Goal: Transaction & Acquisition: Subscribe to service/newsletter

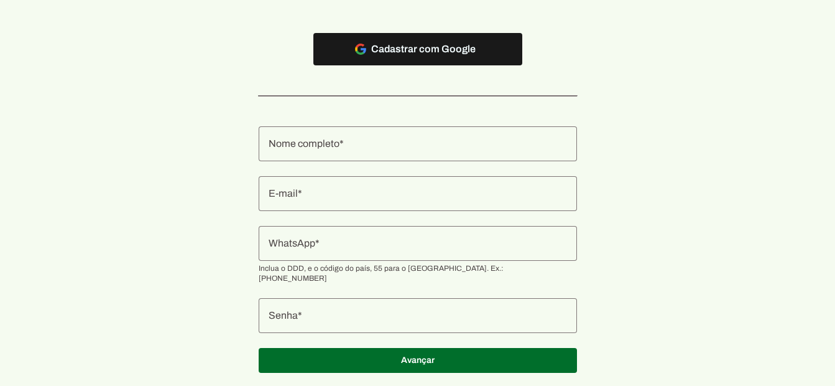
scroll to position [164, 0]
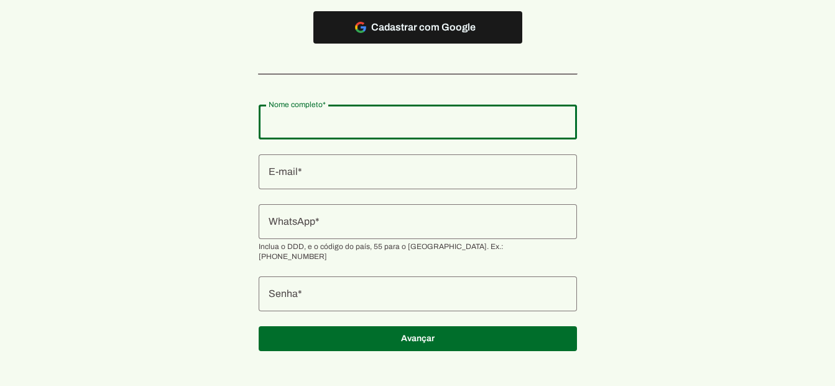
click at [374, 119] on input "Nome completo" at bounding box center [418, 121] width 298 height 15
type input "[PERSON_NAME]"
type md-outlined-text-field "[PERSON_NAME]"
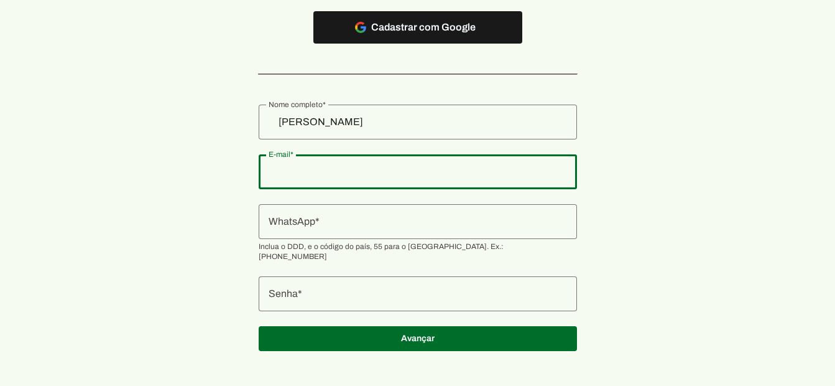
click at [306, 168] on input "E-mail" at bounding box center [418, 171] width 298 height 15
type input "[EMAIL_ADDRESS][DOMAIN_NAME]"
type md-outlined-text-field "[EMAIL_ADDRESS][DOMAIN_NAME]"
click at [376, 218] on input "WhatsApp" at bounding box center [418, 221] width 298 height 15
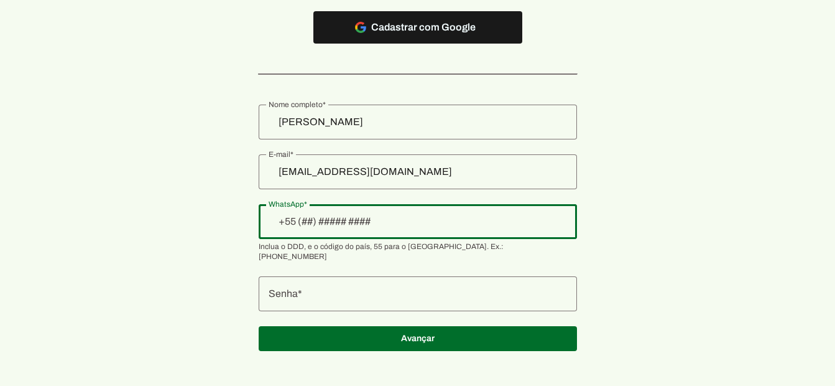
type input "+9__-__-___-____"
click at [364, 225] on input "WhatsApp" at bounding box center [418, 221] width 298 height 15
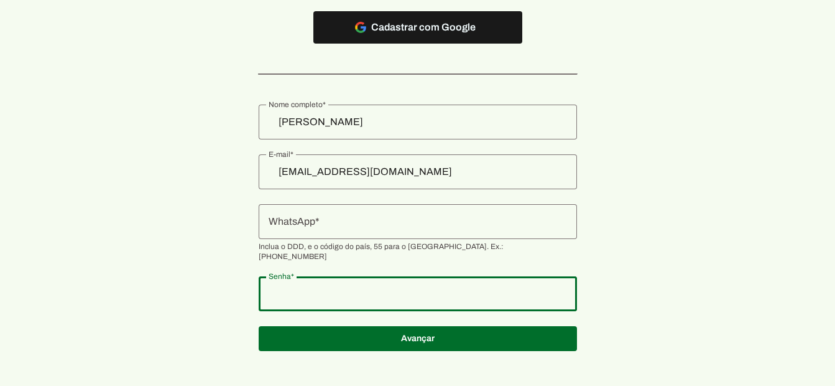
click at [358, 228] on input "WhatsApp" at bounding box center [418, 221] width 298 height 15
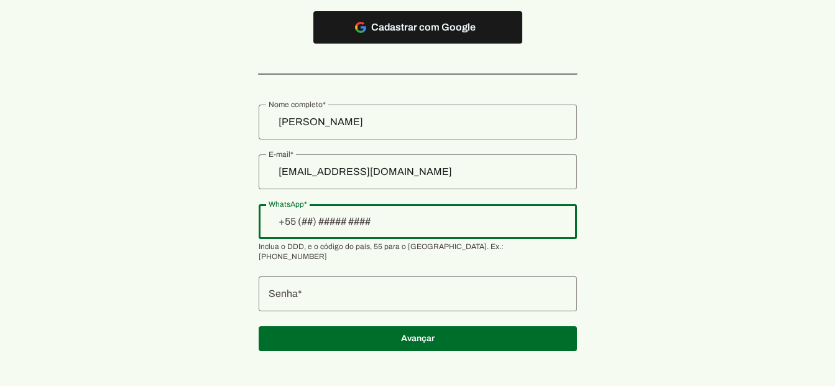
paste input "[PHONE_NUMBER]"
type input "[PHONE_NUMBER]"
click at [408, 262] on authentication-accreditor at bounding box center [418, 228] width 318 height 276
type md-outlined-text-field "[PHONE_NUMBER]"
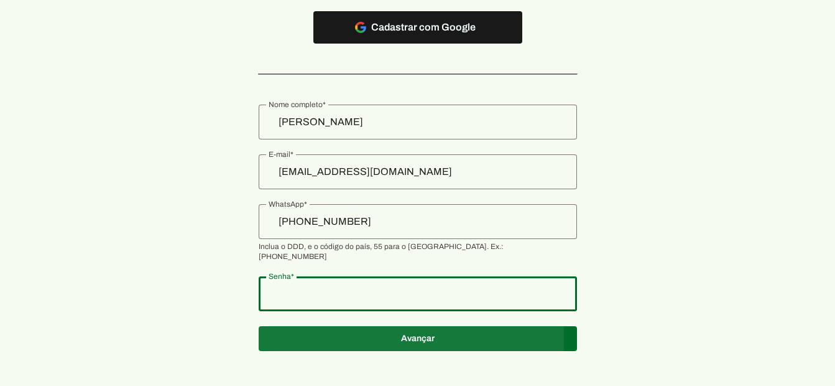
type md-outlined-text-field "Palmeiras99@"
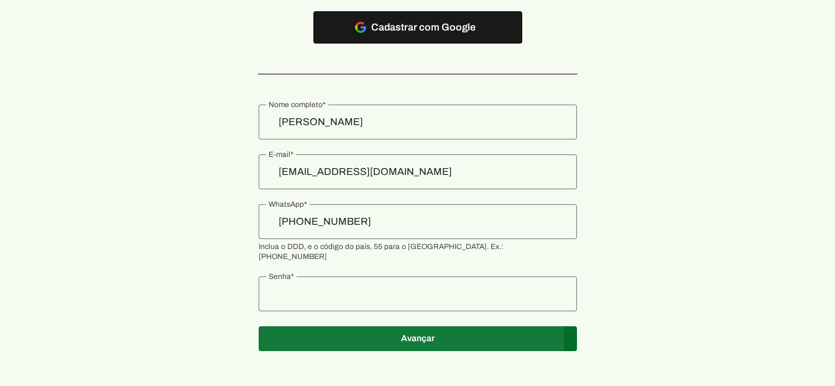
click at [373, 323] on span at bounding box center [418, 338] width 318 height 30
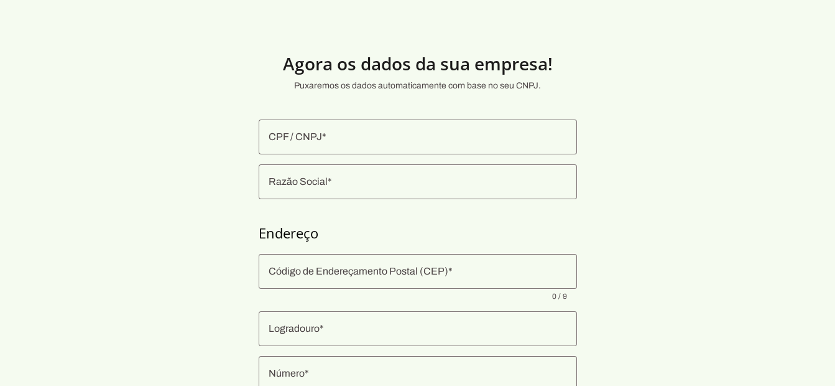
click at [473, 146] on div at bounding box center [418, 136] width 318 height 35
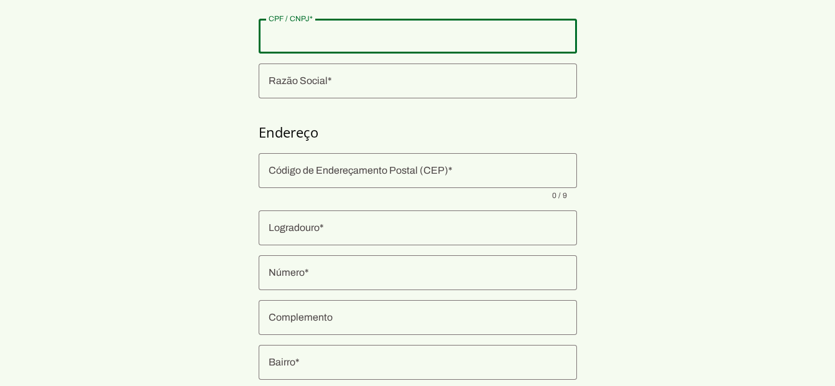
scroll to position [214, 0]
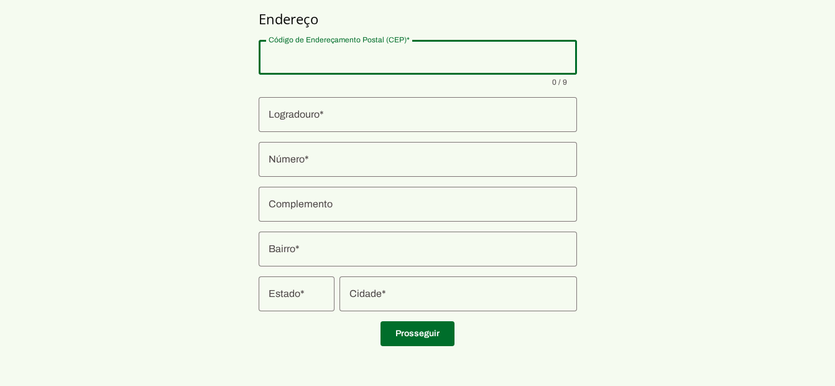
click at [409, 57] on input "Código de Endereçamento Postal (CEP)" at bounding box center [418, 57] width 298 height 15
paste input "04117-000"
type input "04117-000"
type md-outlined-text-field "04117-000"
click at [330, 121] on input "Logradouro" at bounding box center [418, 114] width 298 height 15
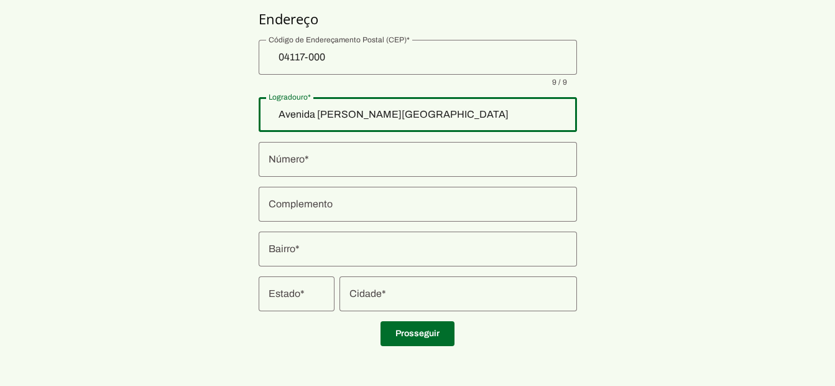
type input "Avenida [PERSON_NAME][GEOGRAPHIC_DATA]"
type md-outlined-text-field "Avenida [PERSON_NAME][GEOGRAPHIC_DATA]"
click at [328, 153] on input "Número" at bounding box center [418, 159] width 298 height 15
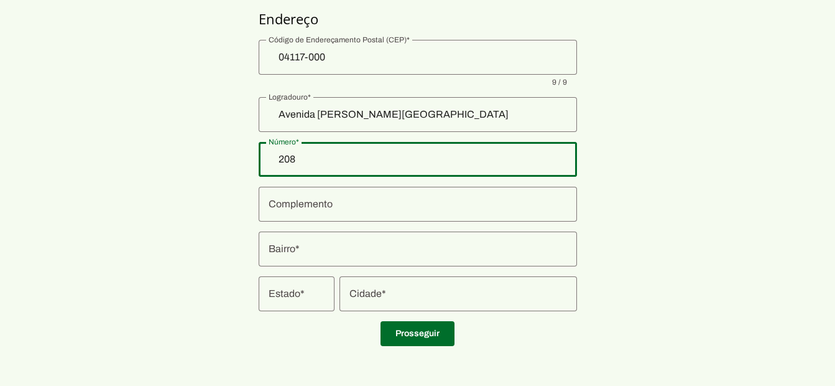
type input "208"
type md-outlined-text-field "208"
click at [519, 201] on input "Complemento" at bounding box center [418, 203] width 298 height 15
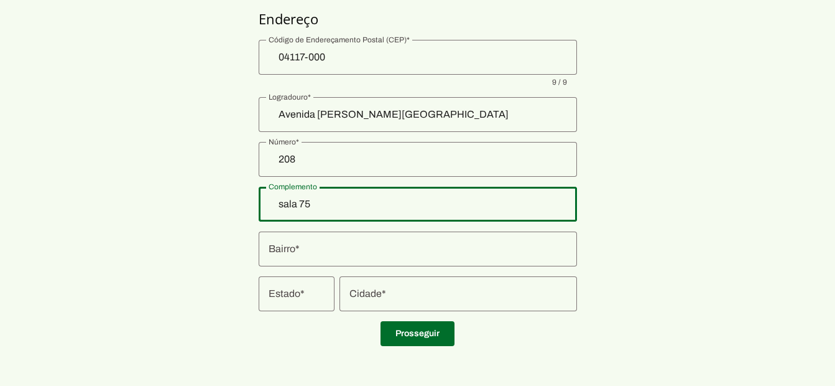
type input "sala 75"
type md-outlined-text-field "sala 75"
click at [516, 240] on div at bounding box center [418, 248] width 318 height 35
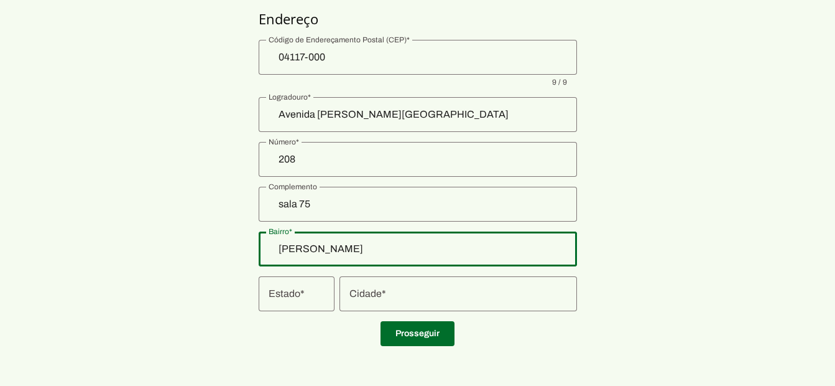
type input "[PERSON_NAME]"
type md-outlined-text-field "[PERSON_NAME]"
click at [319, 308] on div at bounding box center [297, 293] width 76 height 35
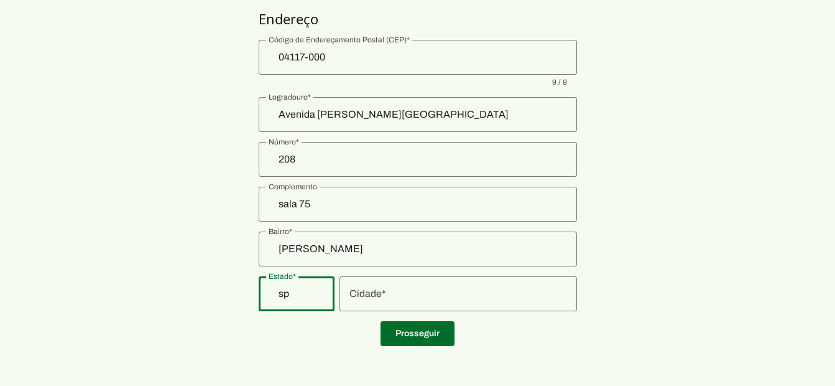
drag, startPoint x: 292, startPoint y: 294, endPoint x: 275, endPoint y: 294, distance: 16.8
click at [275, 294] on input "sp" at bounding box center [297, 293] width 56 height 15
click at [263, 294] on div "sp" at bounding box center [297, 293] width 76 height 35
drag, startPoint x: 263, startPoint y: 294, endPoint x: 286, endPoint y: 299, distance: 23.5
click at [286, 299] on div "sp" at bounding box center [297, 293] width 76 height 35
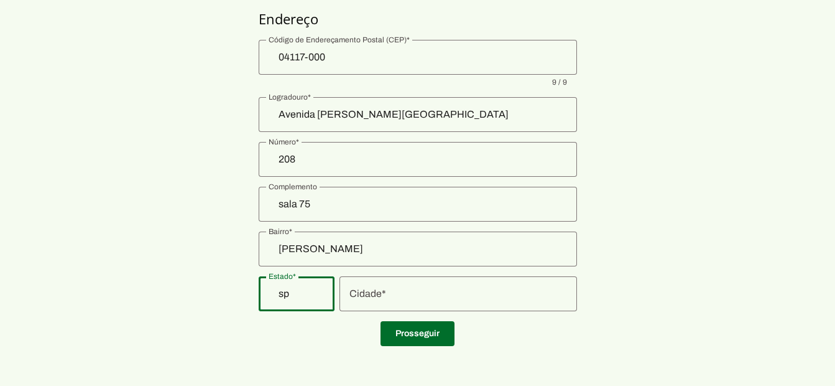
drag, startPoint x: 286, startPoint y: 299, endPoint x: 247, endPoint y: 297, distance: 39.2
click at [247, 297] on section "Agora os dados da sua empresa! Puxaremos os dados automaticamente com base no s…" at bounding box center [417, 86] width 835 height 540
type input "SP"
type md-outlined-text-field "SP"
click at [430, 295] on input "Cidade" at bounding box center [458, 293] width 218 height 15
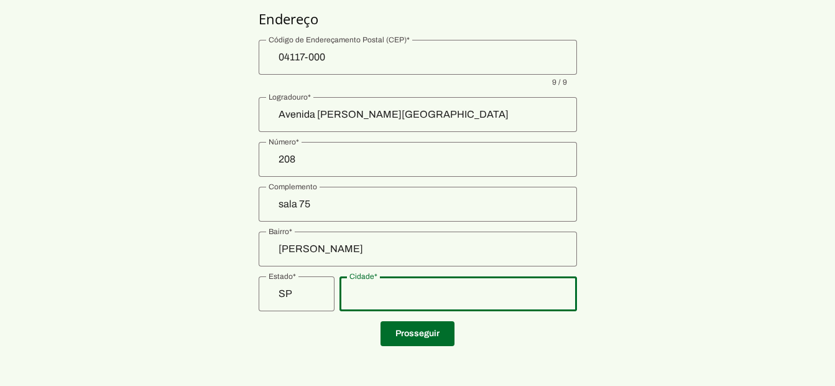
type input "s"
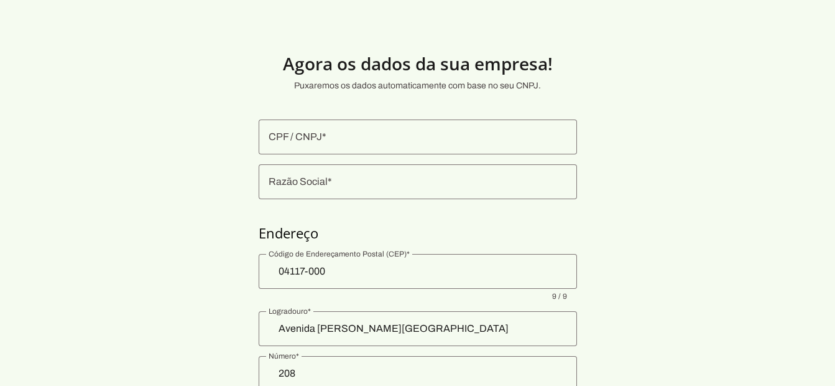
type input "[GEOGRAPHIC_DATA]"
type md-outlined-text-field "[GEOGRAPHIC_DATA]"
click at [408, 142] on input "CPF / CNPJ" at bounding box center [418, 136] width 298 height 15
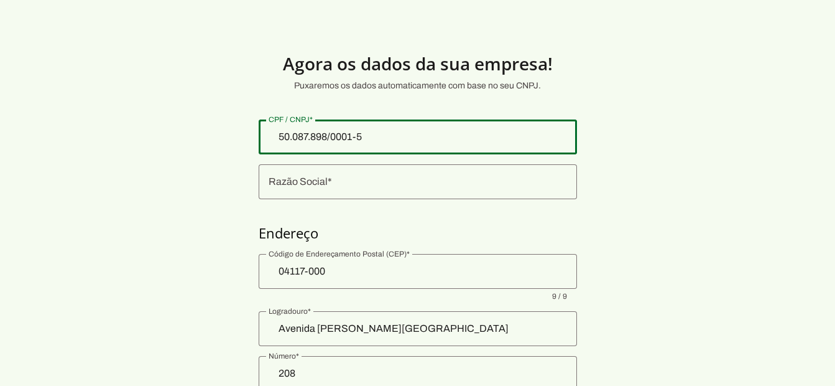
type input "50.087.898/0001-55"
type md-outlined-text-field "50.087.898/0001-55"
click at [371, 184] on input "Razão Social" at bounding box center [418, 181] width 298 height 15
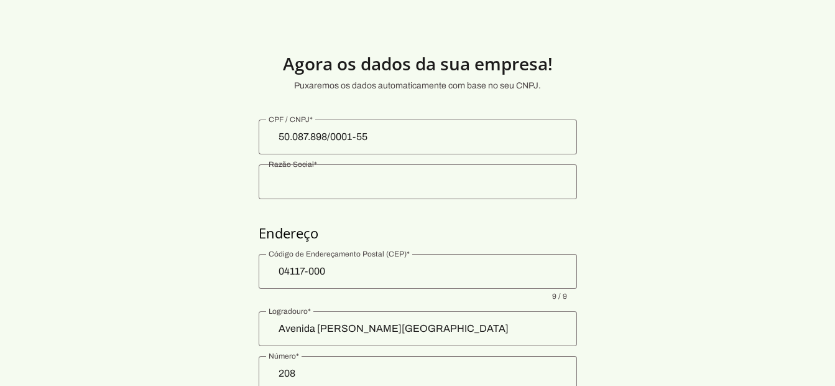
type input "MICHELLY CALDI OKAMOTO LTDA"
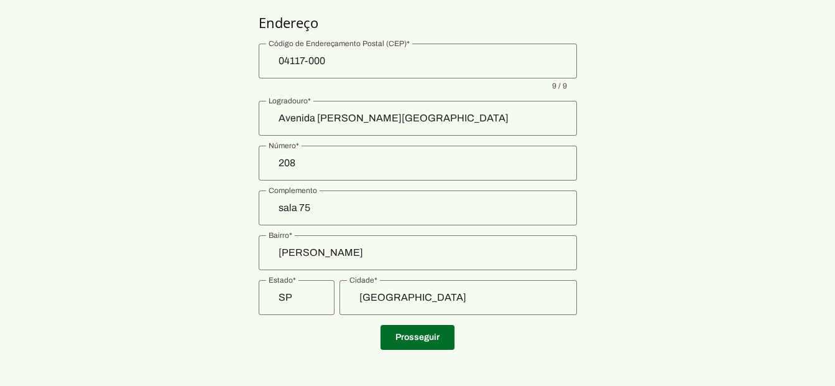
scroll to position [214, 0]
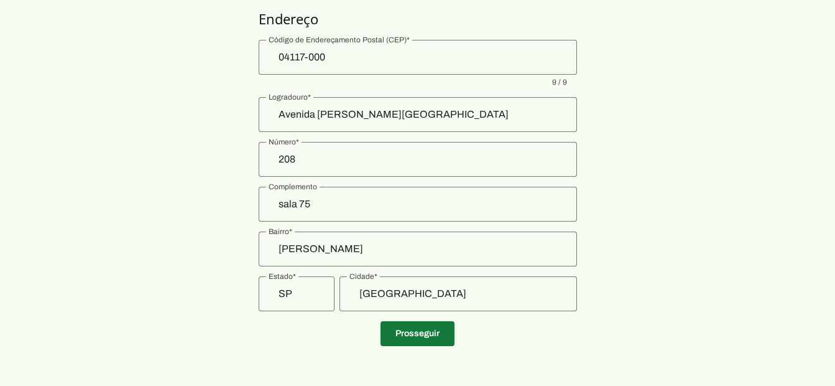
click at [443, 340] on span at bounding box center [418, 333] width 74 height 30
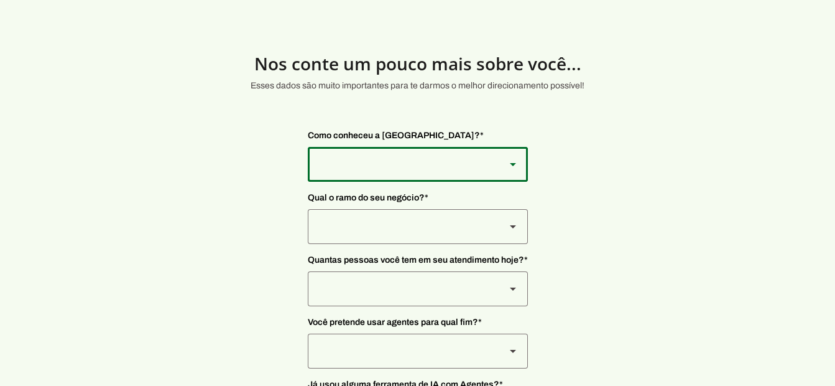
click at [411, 150] on div at bounding box center [402, 164] width 188 height 35
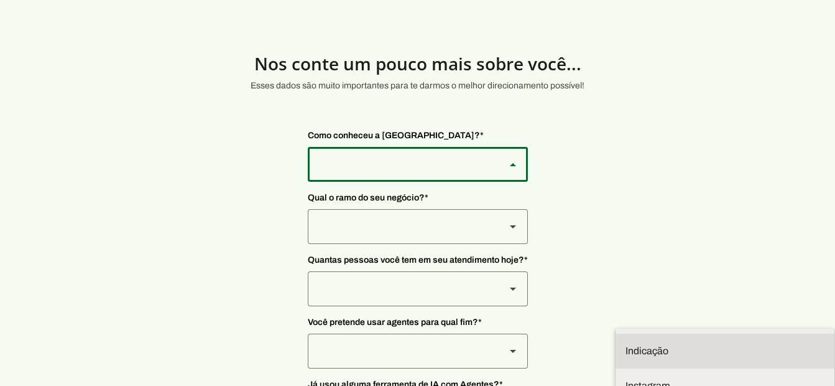
click at [626, 343] on slot at bounding box center [725, 350] width 199 height 15
type md-outlined-select "NW0Npec8Jvm64GSjAjvQ"
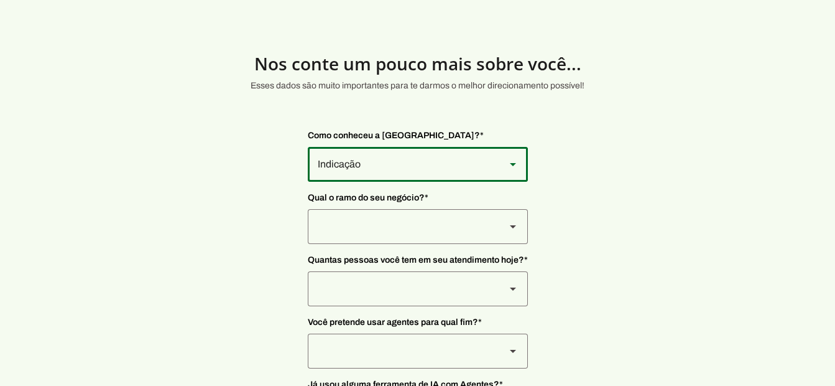
click at [404, 229] on div at bounding box center [402, 226] width 188 height 35
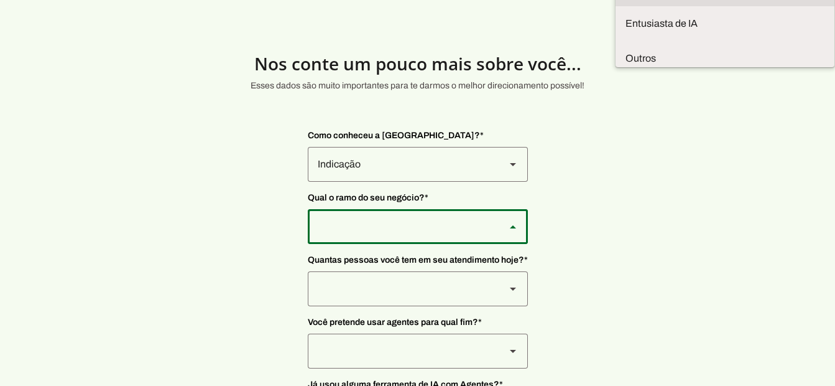
scroll to position [45, 0]
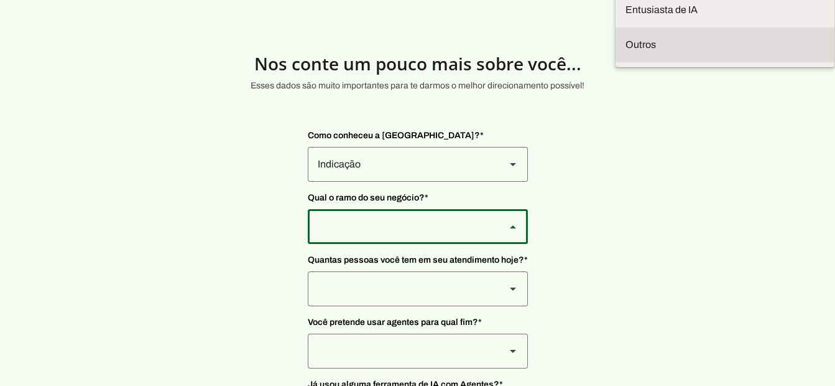
click at [626, 52] on slot at bounding box center [725, 44] width 199 height 15
type md-outlined-select "PdBvFalRKZEXjQ8yR20Z"
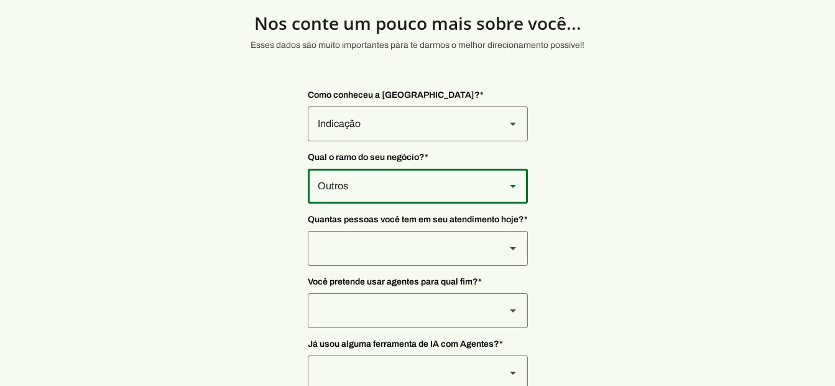
scroll to position [62, 0]
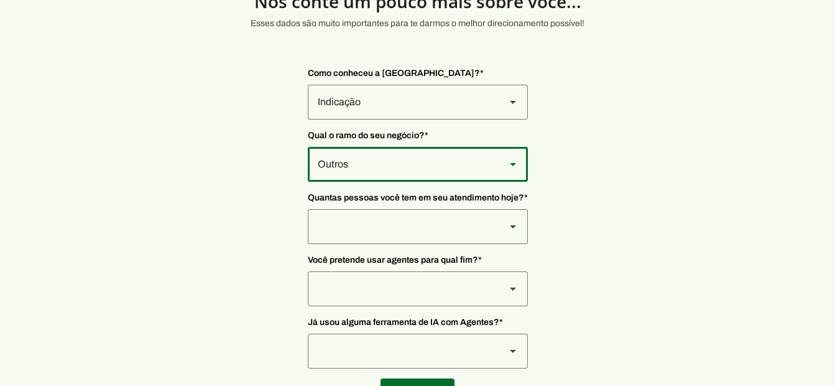
click at [402, 220] on div at bounding box center [402, 226] width 188 height 35
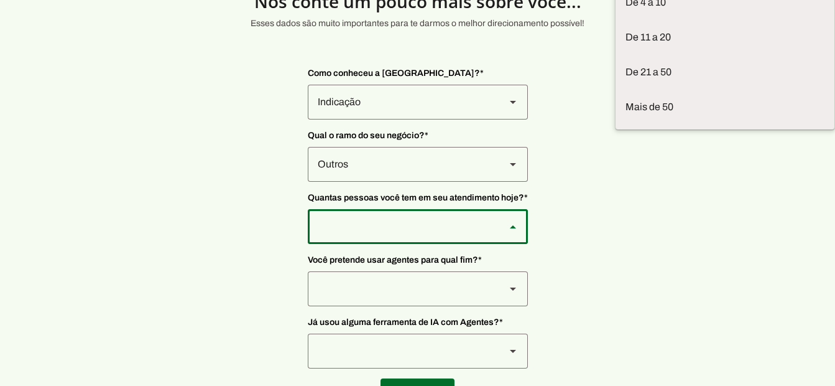
type md-outlined-select "yHmeUixsC5IlBgFUkJwN"
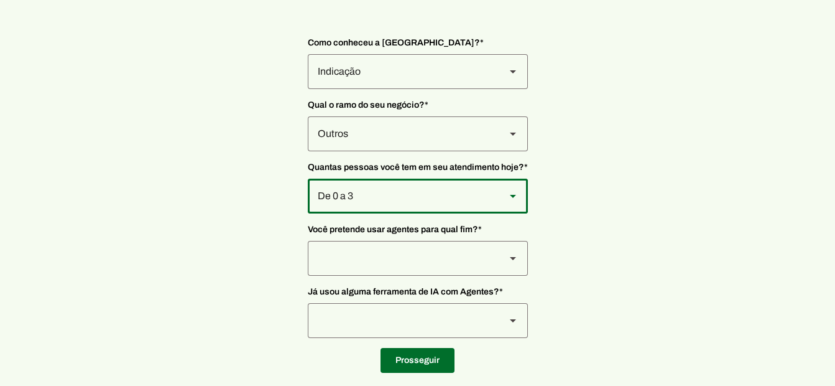
scroll to position [109, 0]
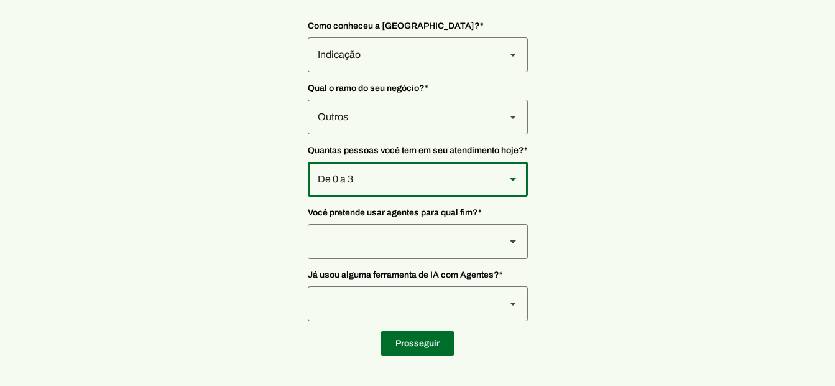
click at [462, 247] on div at bounding box center [402, 241] width 188 height 35
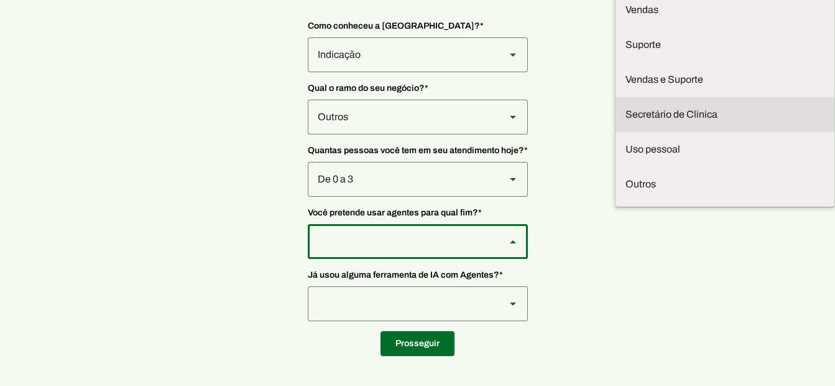
click at [626, 122] on slot at bounding box center [725, 114] width 199 height 15
type md-outlined-select "jhpZzhB7z5SzQnvZD2gM"
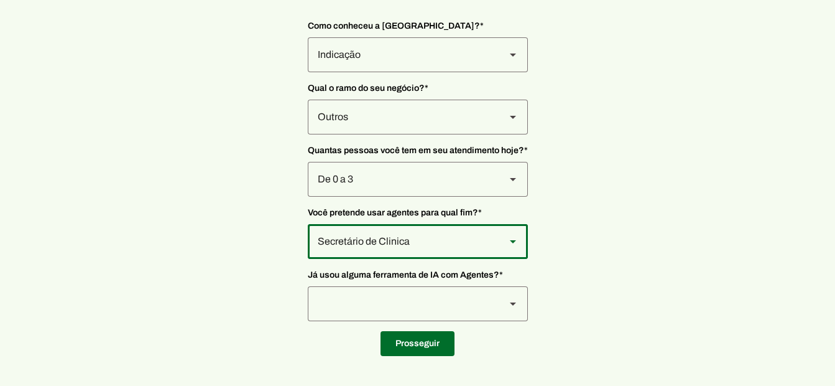
click at [395, 311] on div at bounding box center [402, 303] width 188 height 35
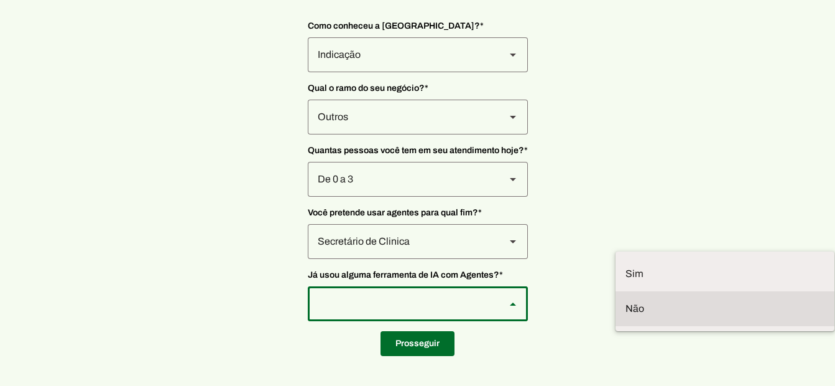
click at [616, 291] on md-item "Não" at bounding box center [725, 308] width 219 height 35
type md-outlined-select "YJTivUP5LYteilvK0BaA"
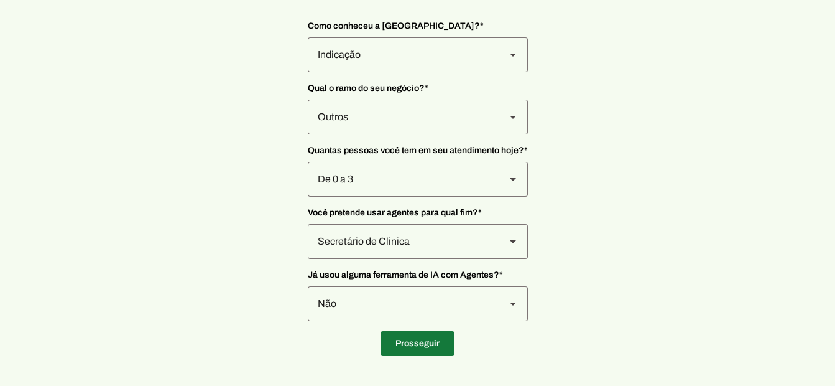
click at [400, 351] on span at bounding box center [418, 343] width 74 height 30
type input "04117-000"
type input "Avenida [PERSON_NAME][GEOGRAPHIC_DATA]"
type input "208"
type input "sala 75"
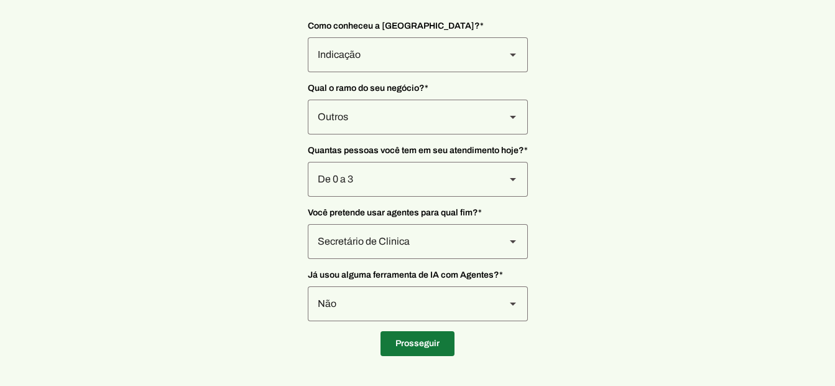
type input "[PERSON_NAME]"
type input "[GEOGRAPHIC_DATA]"
type input "SP"
type input "50.087.898/0001-55"
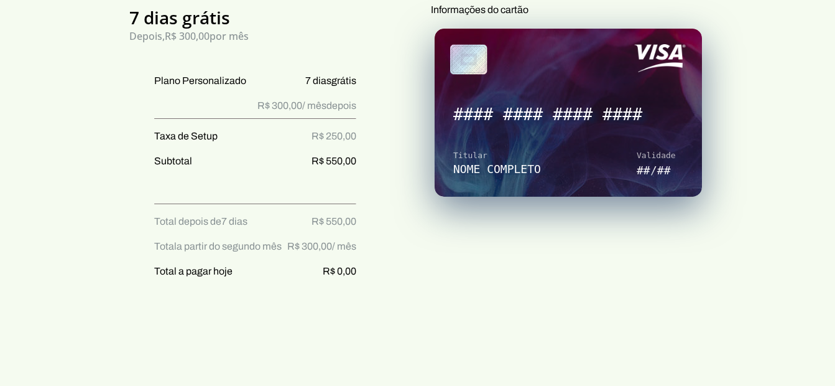
scroll to position [210, 0]
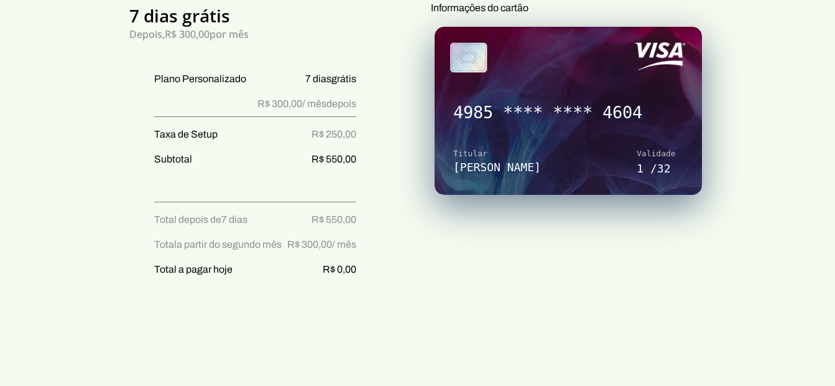
drag, startPoint x: 834, startPoint y: 109, endPoint x: 839, endPoint y: 178, distance: 69.2
click at [835, 178] on html at bounding box center [417, 336] width 835 height 1092
drag, startPoint x: 834, startPoint y: 156, endPoint x: 838, endPoint y: 173, distance: 17.8
click at [835, 173] on html at bounding box center [417, 336] width 835 height 1092
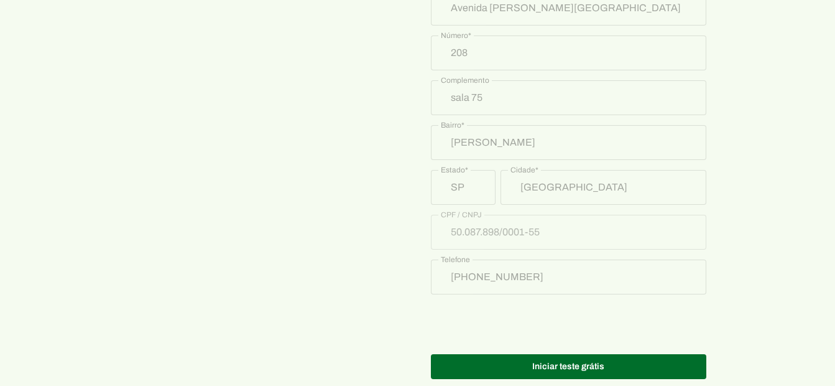
scroll to position [693, 0]
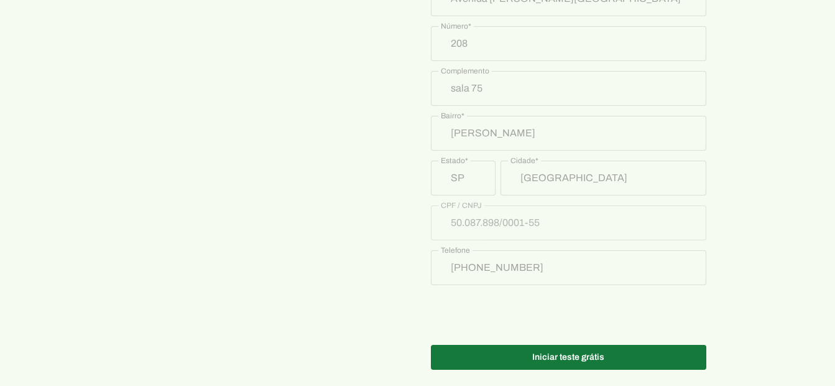
click at [652, 344] on span at bounding box center [568, 357] width 275 height 30
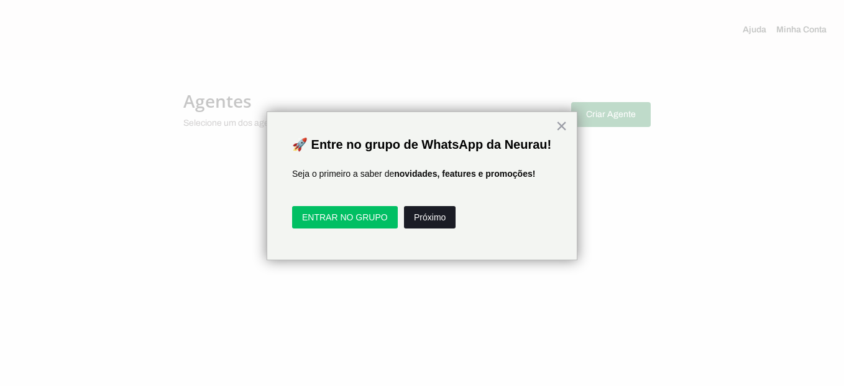
click at [433, 228] on button "Próximo" at bounding box center [430, 217] width 52 height 22
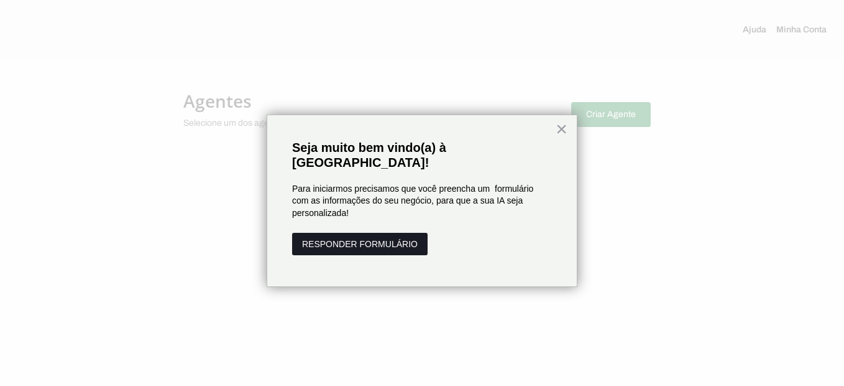
click at [409, 233] on button "RESPONDER FORMULÁRIO" at bounding box center [360, 244] width 136 height 22
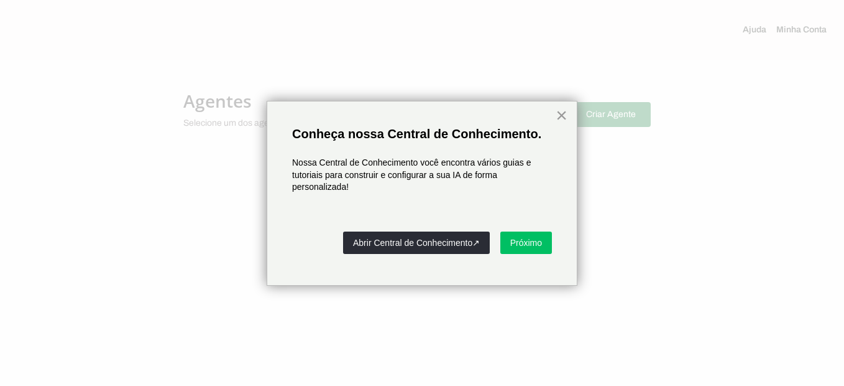
click at [564, 118] on button "×" at bounding box center [562, 115] width 12 height 20
